Goal: Task Accomplishment & Management: Manage account settings

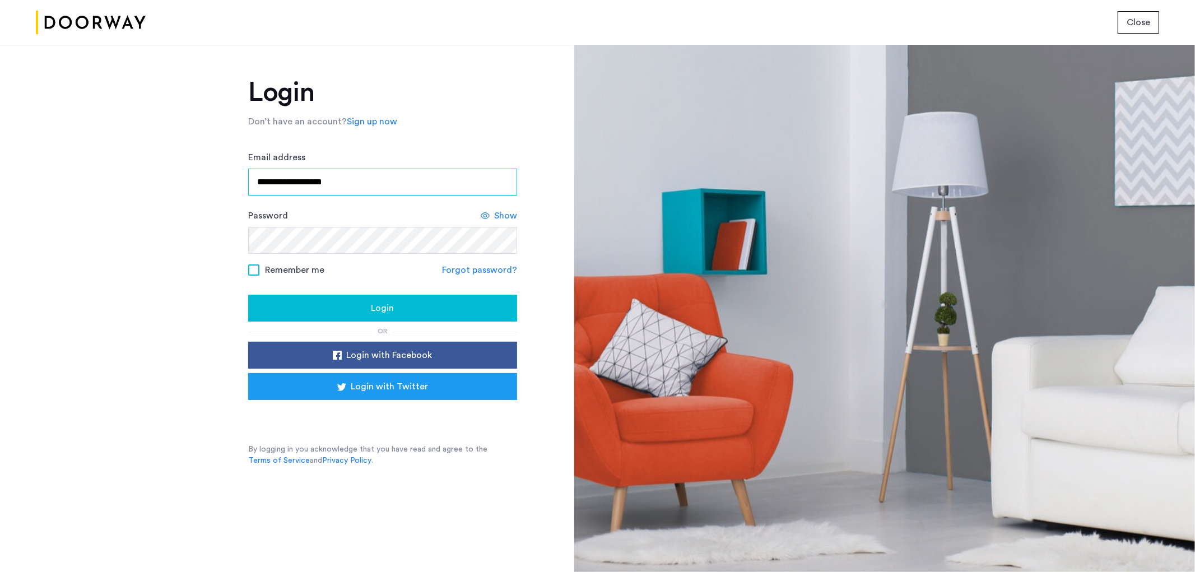
drag, startPoint x: 376, startPoint y: 188, endPoint x: 297, endPoint y: 197, distance: 78.9
click at [175, 167] on div "**********" at bounding box center [286, 308] width 573 height 527
type input "**********"
click at [392, 305] on span "Login" at bounding box center [382, 307] width 23 height 13
